Goal: Task Accomplishment & Management: Manage account settings

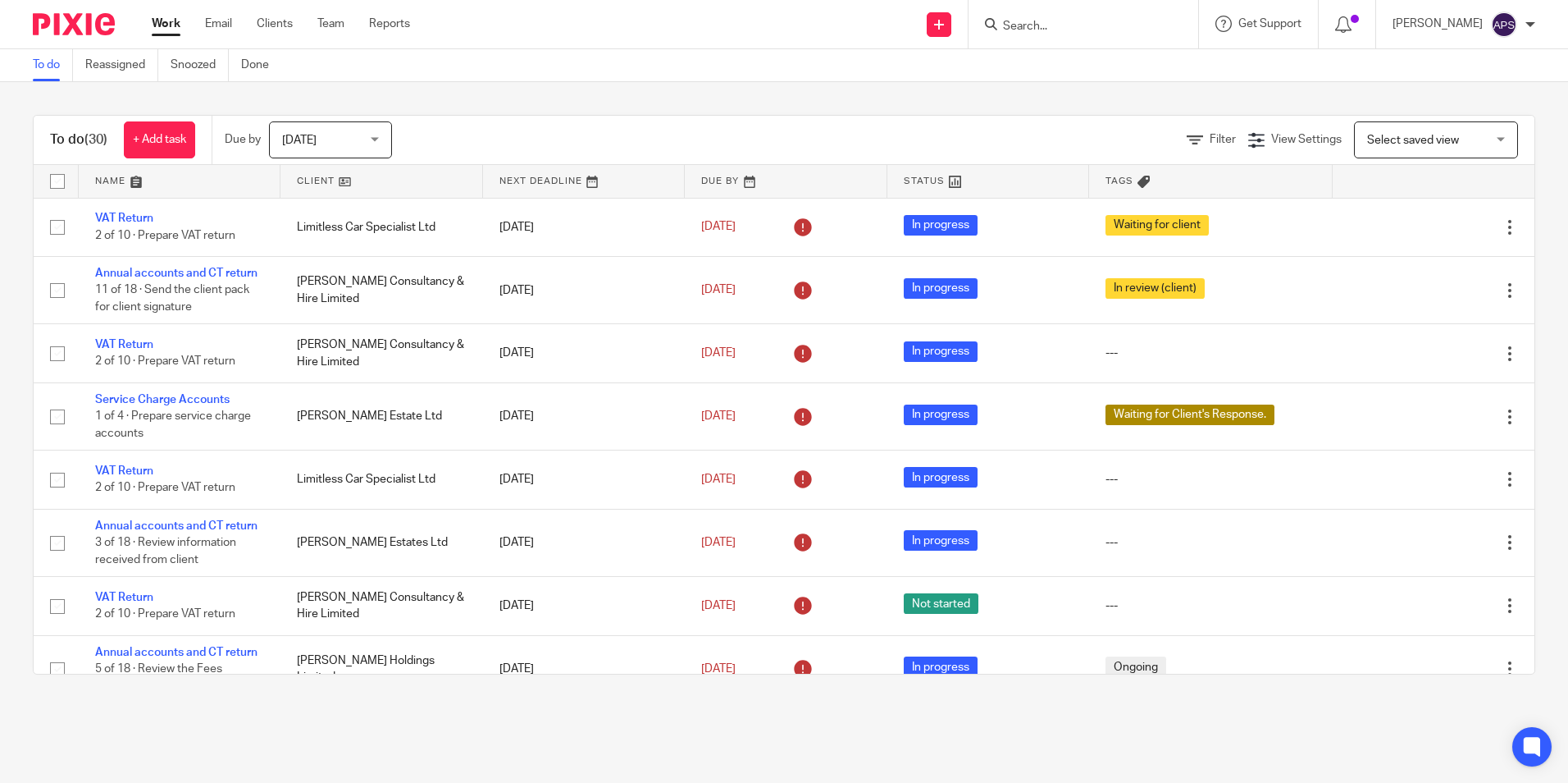
click at [1037, 36] on div at bounding box center [1084, 24] width 229 height 48
click at [1020, 27] on input "Search" at bounding box center [1075, 27] width 147 height 15
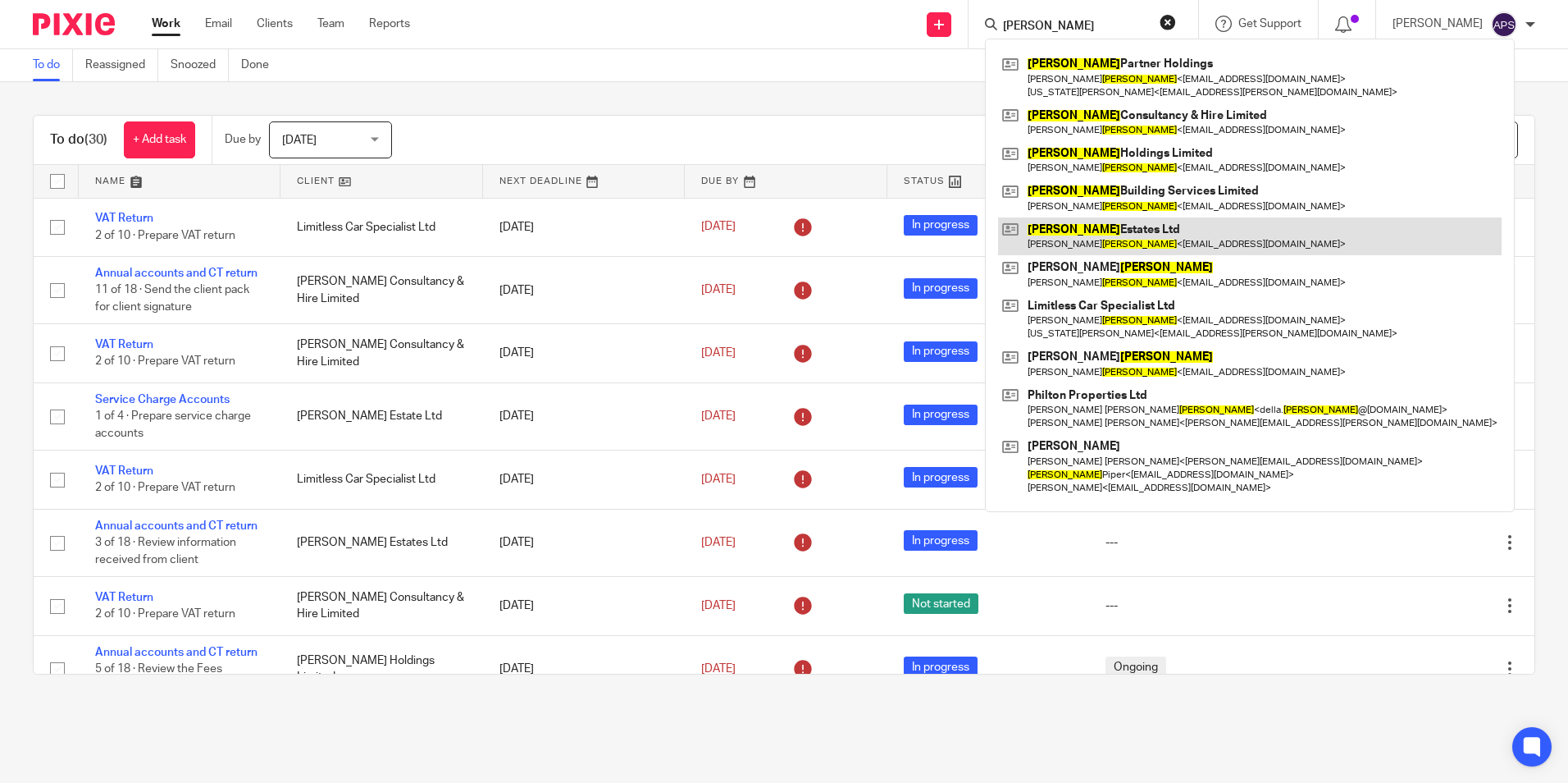
type input "newson"
click at [1125, 228] on link at bounding box center [1250, 236] width 503 height 38
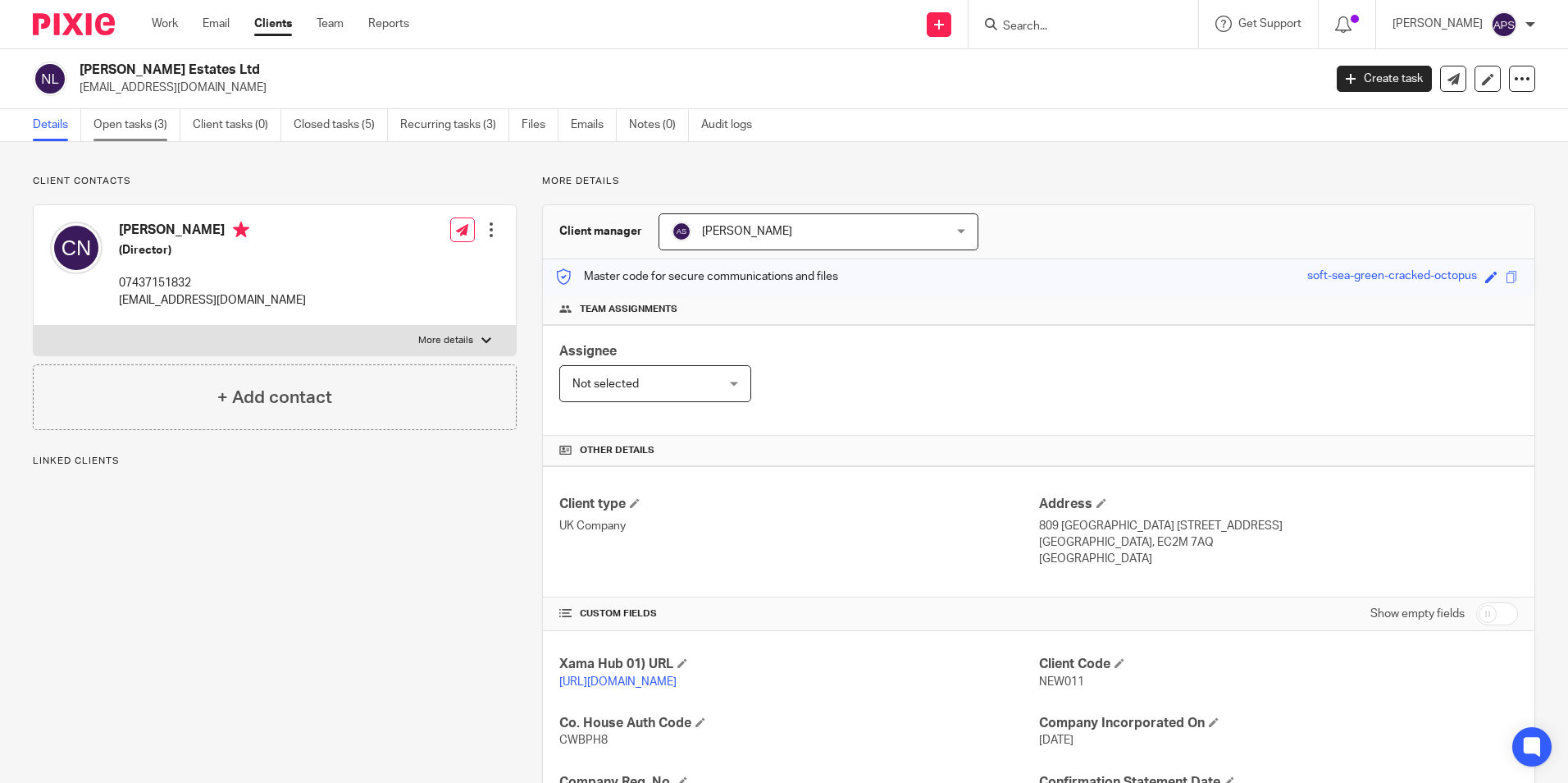
click at [120, 132] on link "Open tasks (3)" at bounding box center [137, 125] width 87 height 32
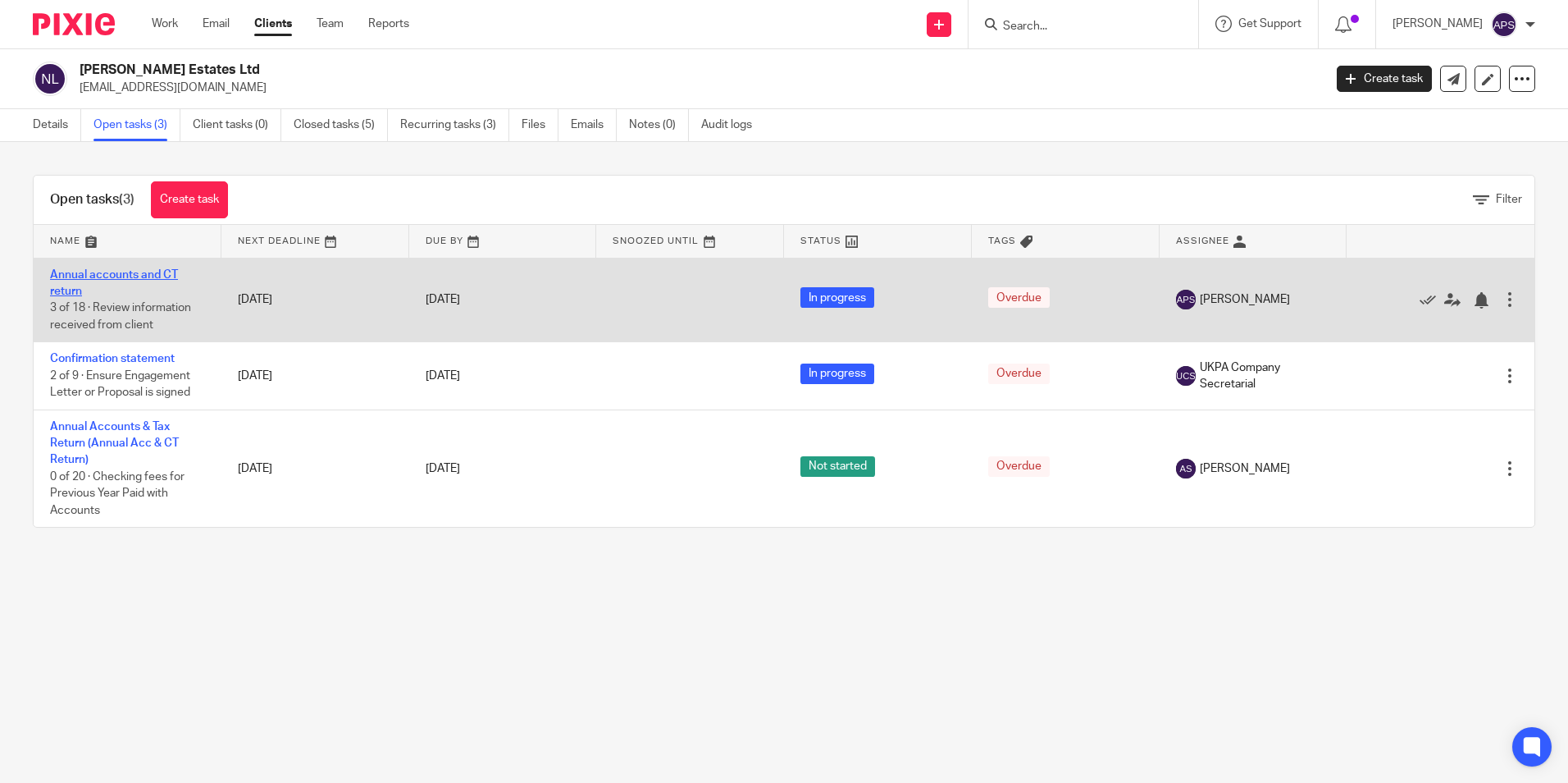
click at [72, 273] on link "Annual accounts and CT return" at bounding box center [114, 283] width 128 height 28
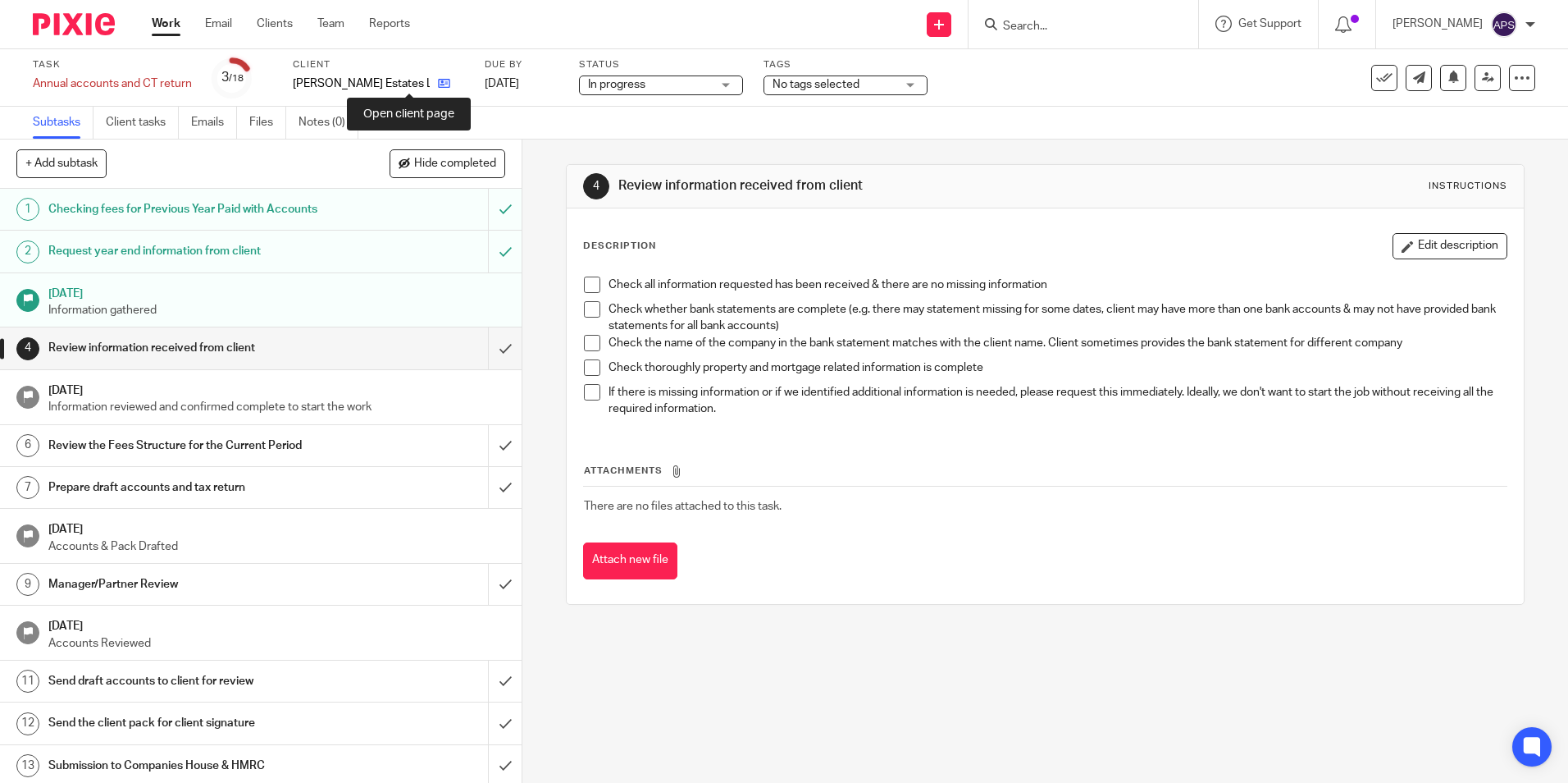
click at [438, 82] on icon at bounding box center [444, 83] width 12 height 12
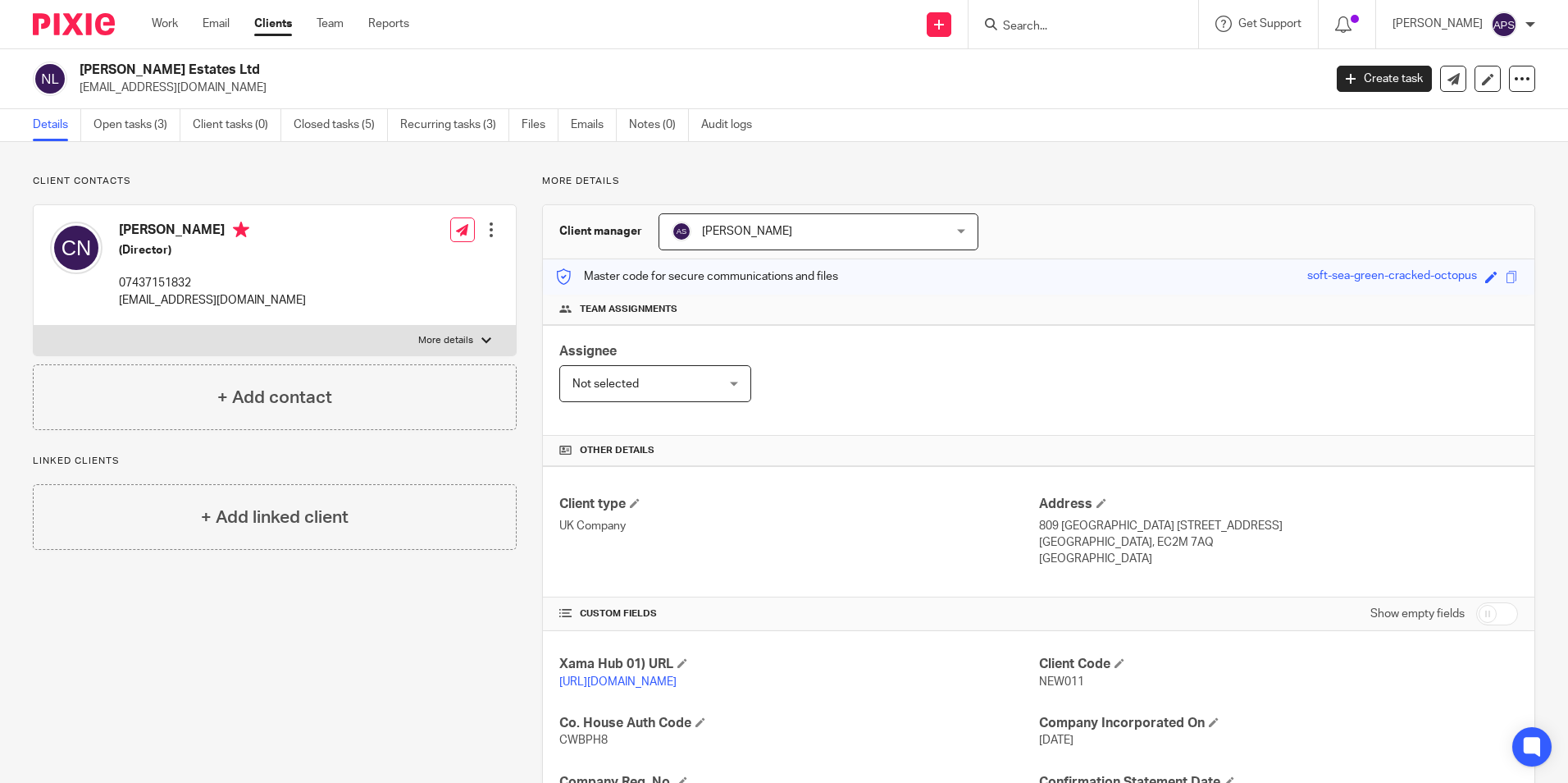
click at [391, 75] on h2 "[PERSON_NAME] Estates Ltd" at bounding box center [571, 69] width 986 height 17
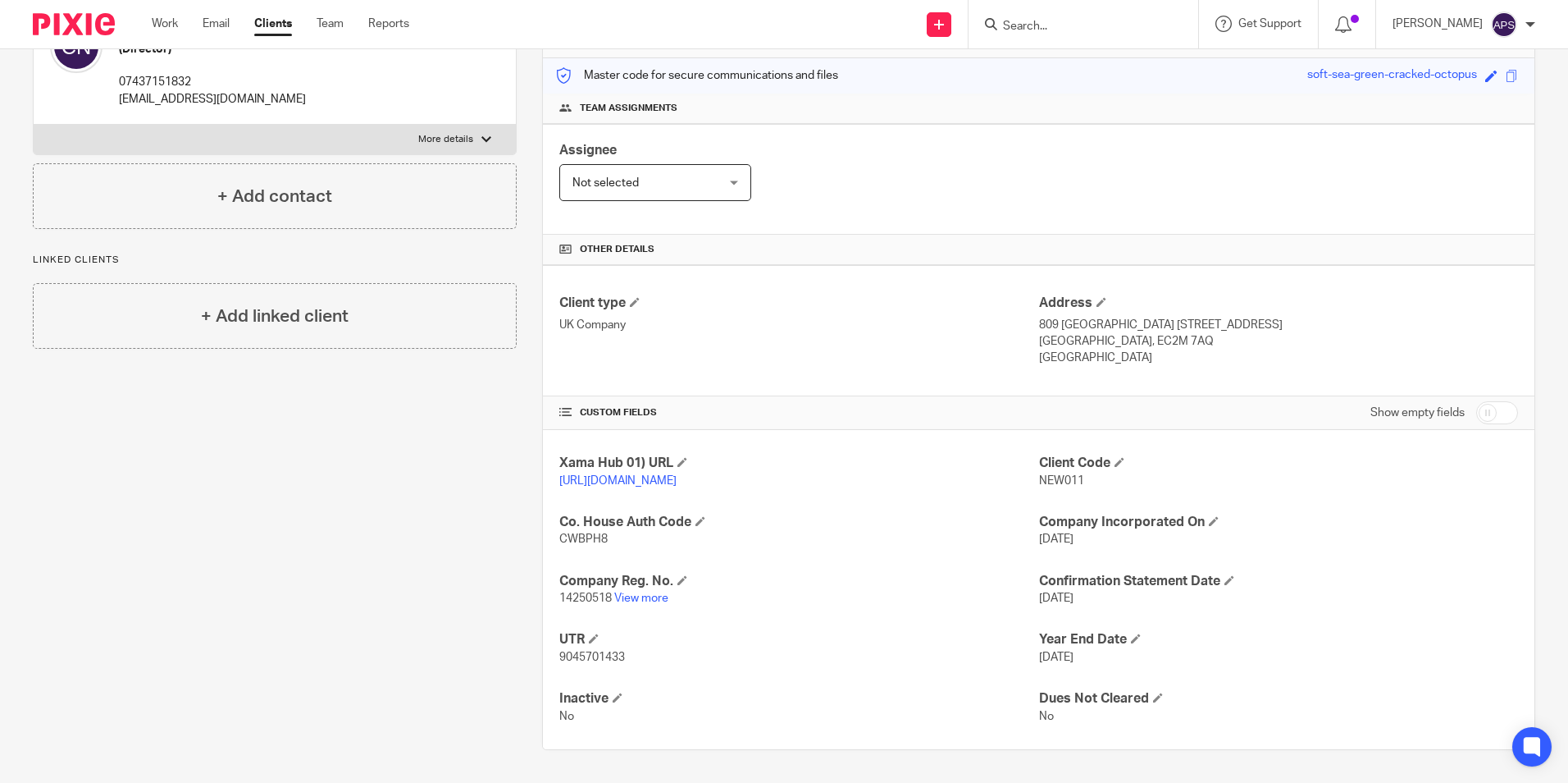
click at [1065, 475] on span "NEW011" at bounding box center [1062, 480] width 45 height 12
copy span "NEW011"
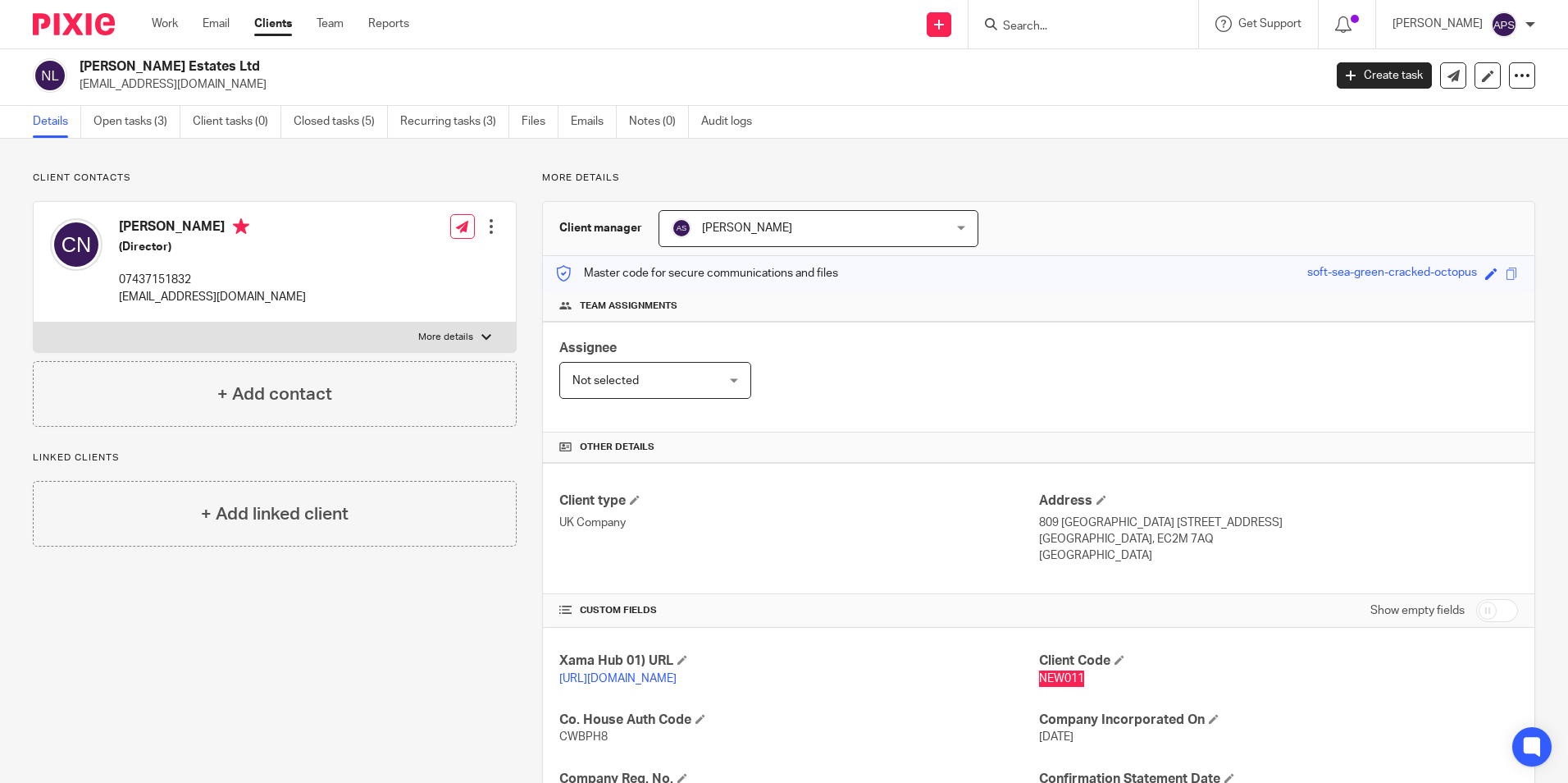
scroll to position [0, 0]
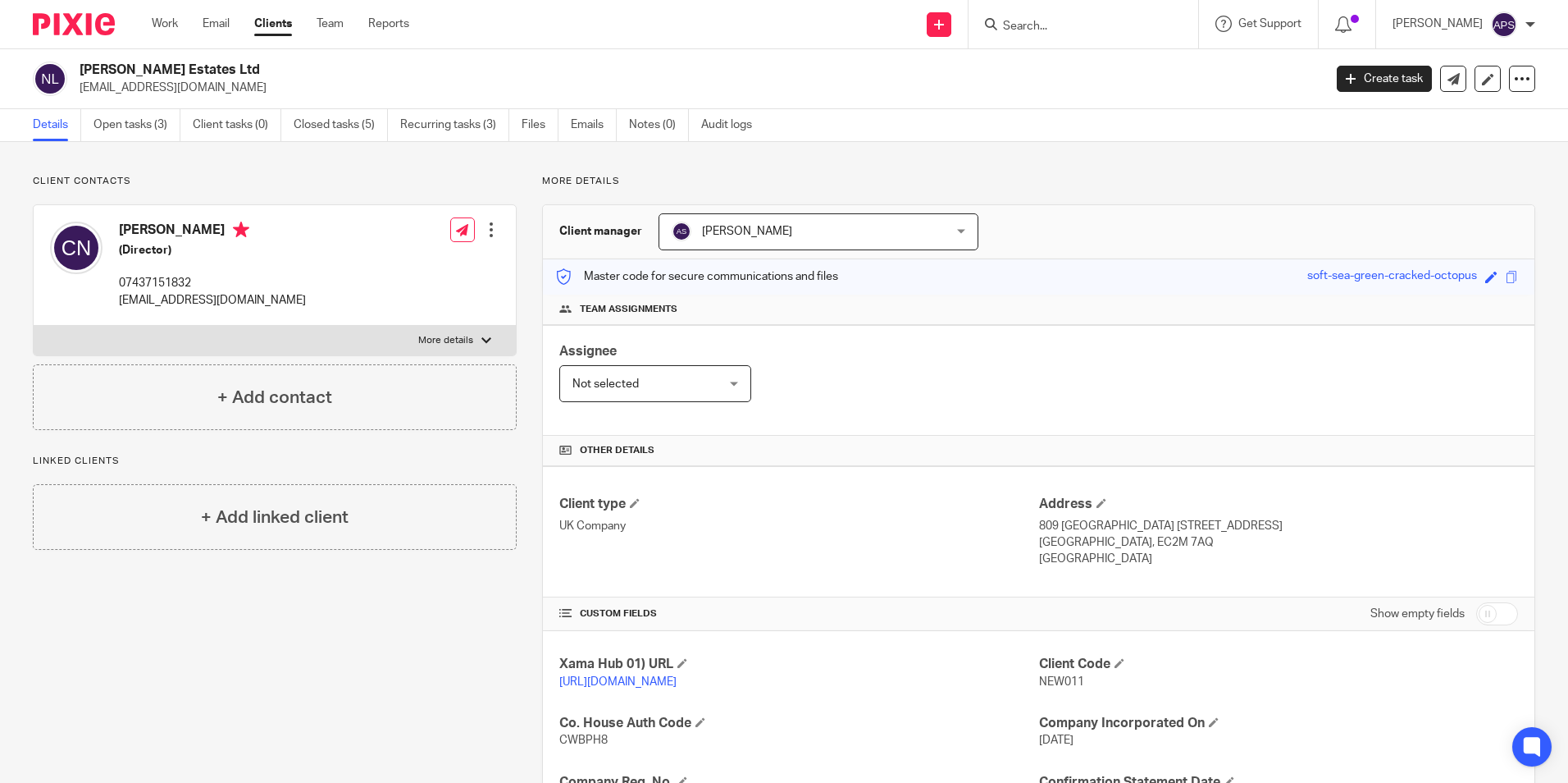
click at [684, 48] on div "Work Email Clients Team Reports Work Email Clients Team Reports Settings Send n…" at bounding box center [784, 25] width 1568 height 49
click at [754, 127] on link "Audit logs" at bounding box center [733, 125] width 63 height 32
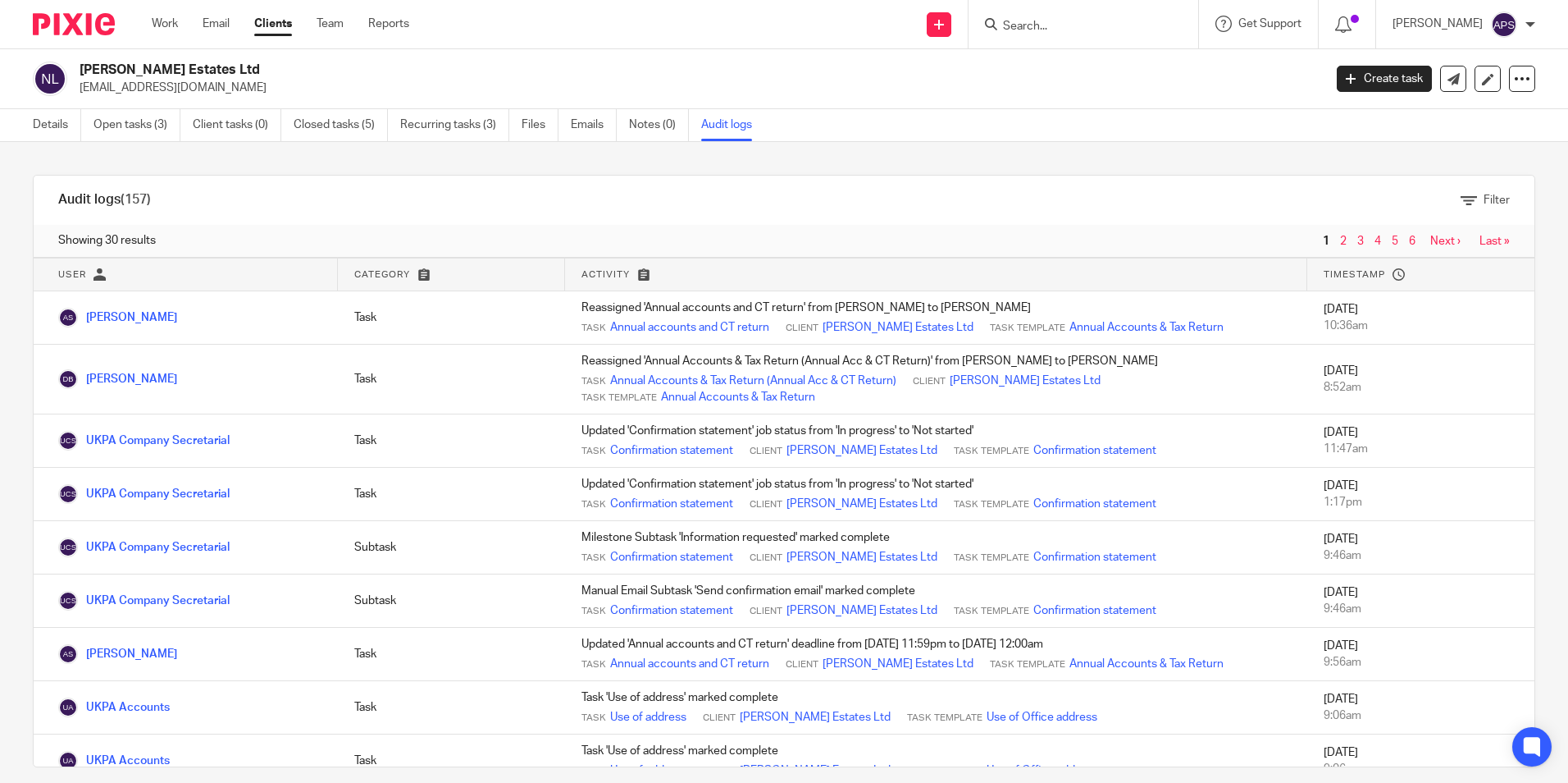
click at [923, 152] on div "Audit logs (157) Filter Filter Audit Logs Only show logs matching all of these …" at bounding box center [784, 463] width 1568 height 641
